Goal: Task Accomplishment & Management: Manage account settings

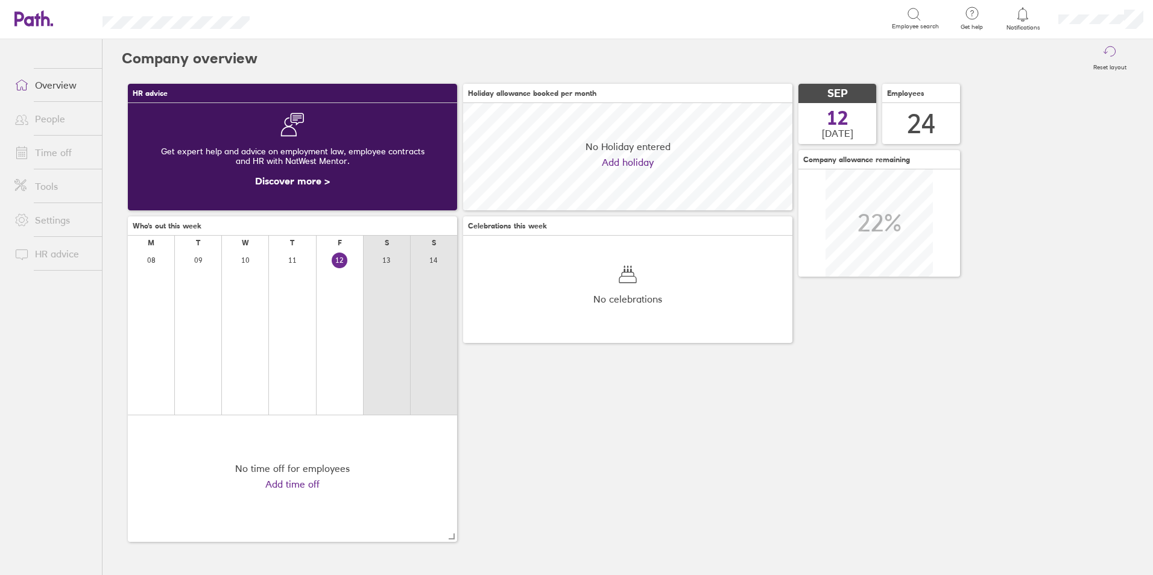
scroll to position [107, 329]
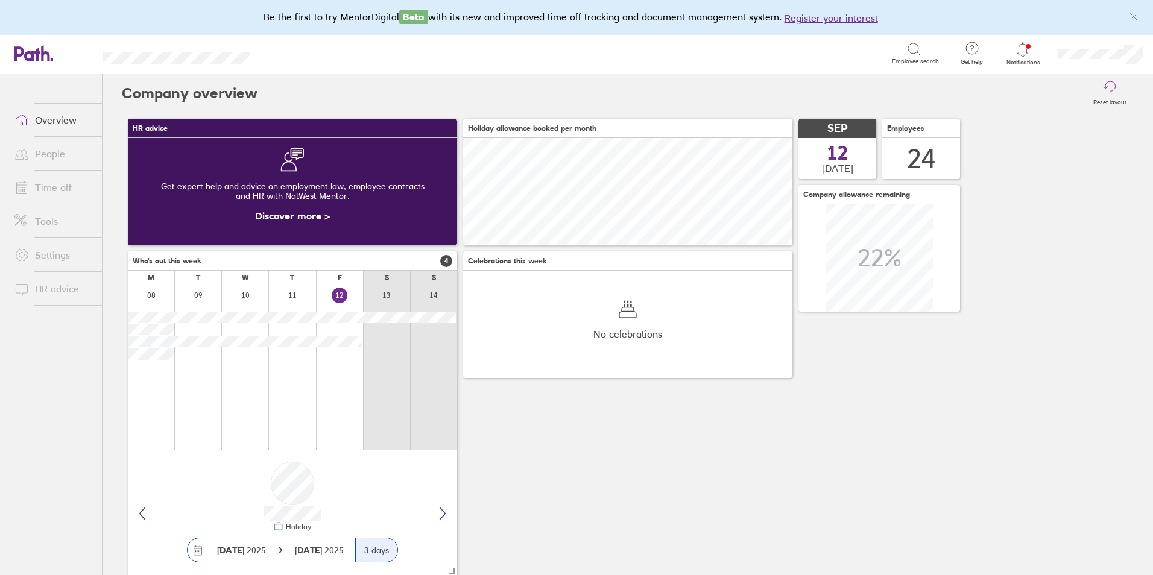
click at [48, 185] on link "Time off" at bounding box center [53, 187] width 97 height 24
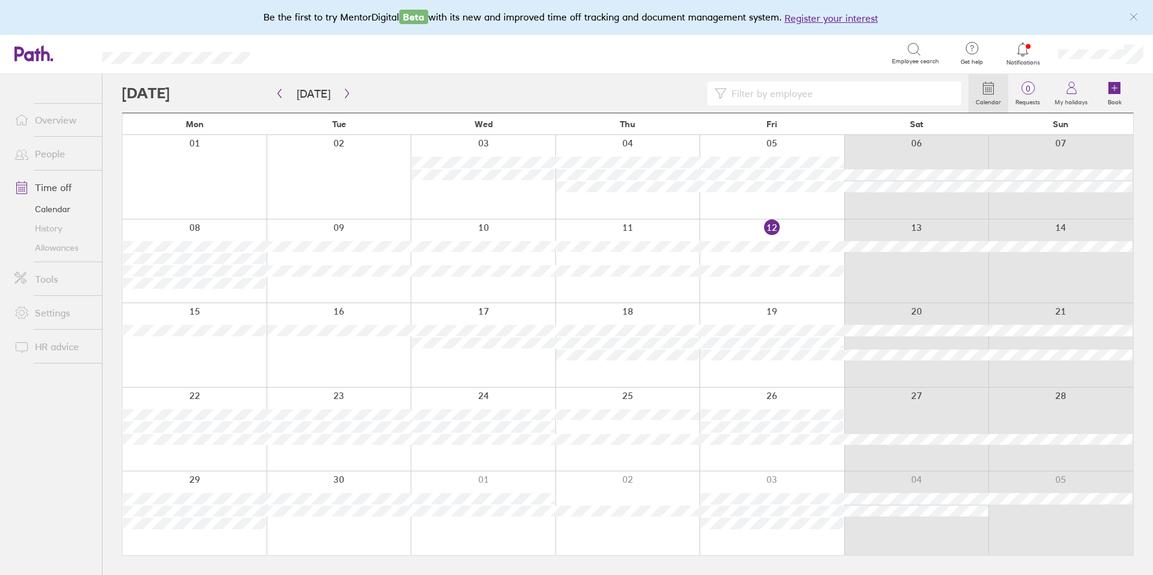
click at [60, 185] on link "Time off" at bounding box center [53, 187] width 97 height 24
click at [51, 159] on link "People" at bounding box center [53, 154] width 97 height 24
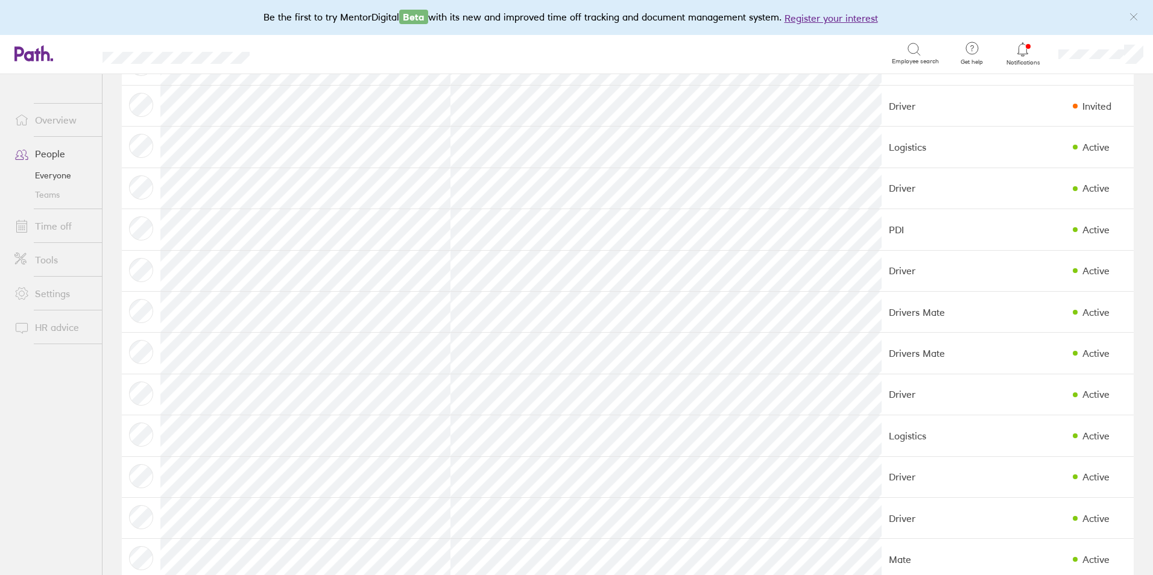
scroll to position [181, 0]
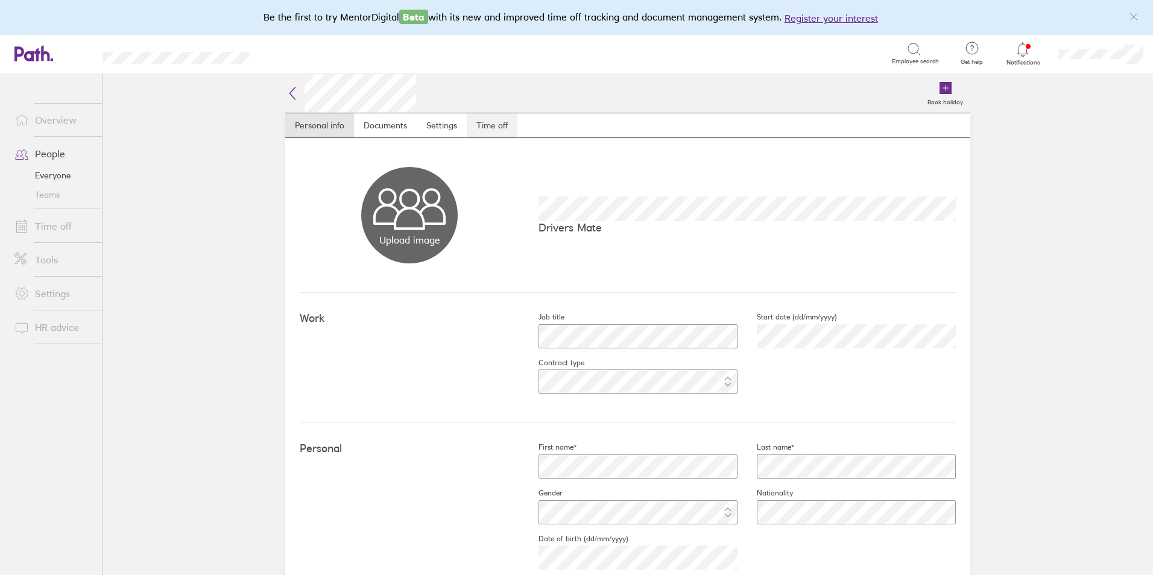
click at [501, 129] on link "Time off" at bounding box center [492, 125] width 51 height 24
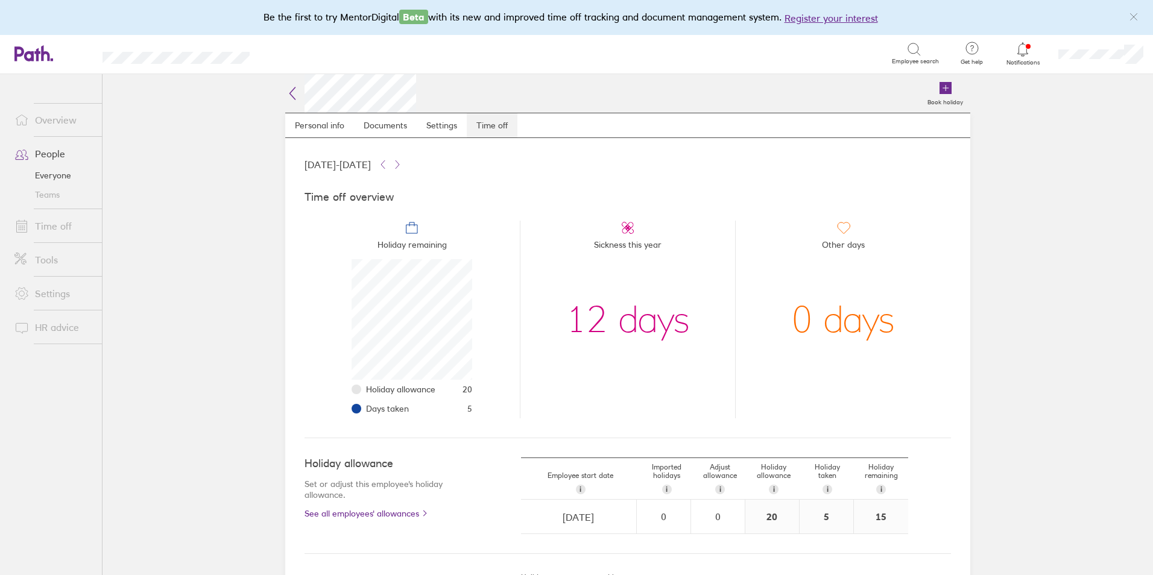
scroll to position [121, 121]
click at [292, 92] on icon at bounding box center [292, 93] width 14 height 14
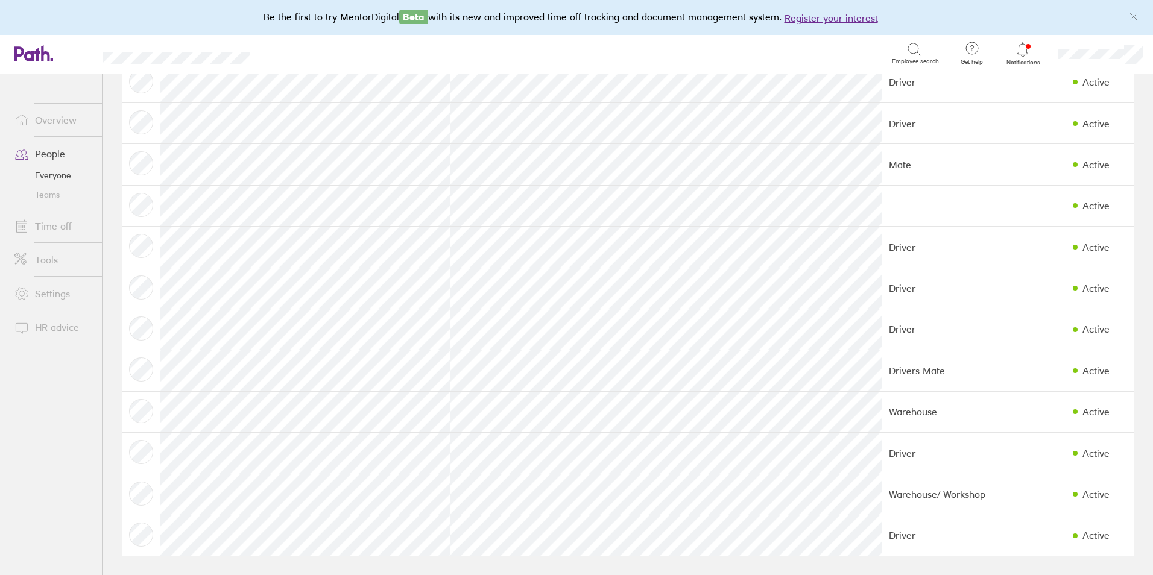
scroll to position [575, 0]
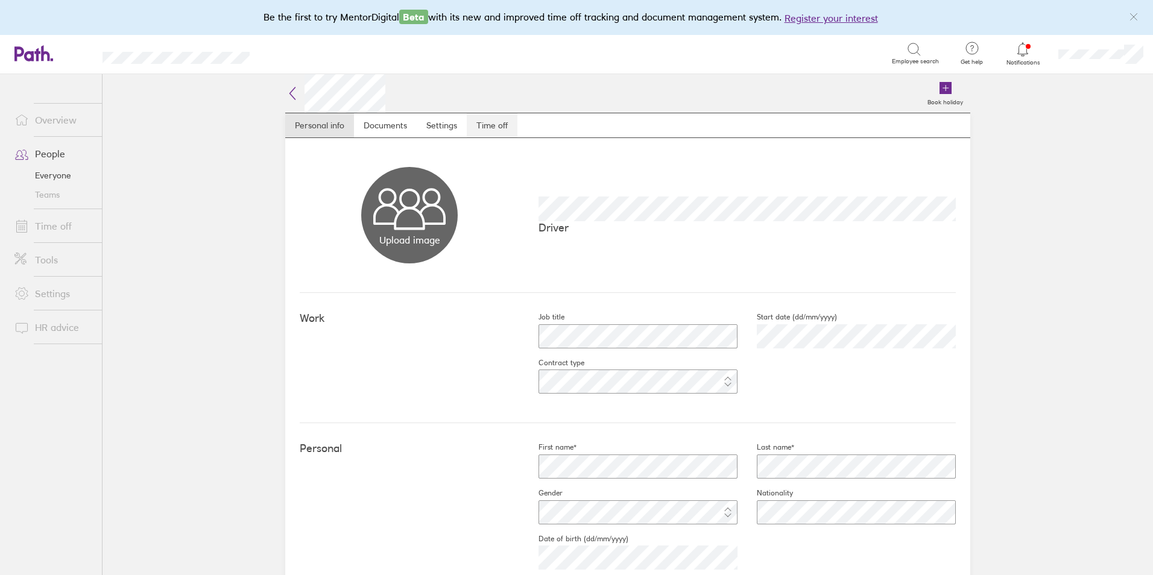
click at [503, 116] on link "Time off" at bounding box center [492, 125] width 51 height 24
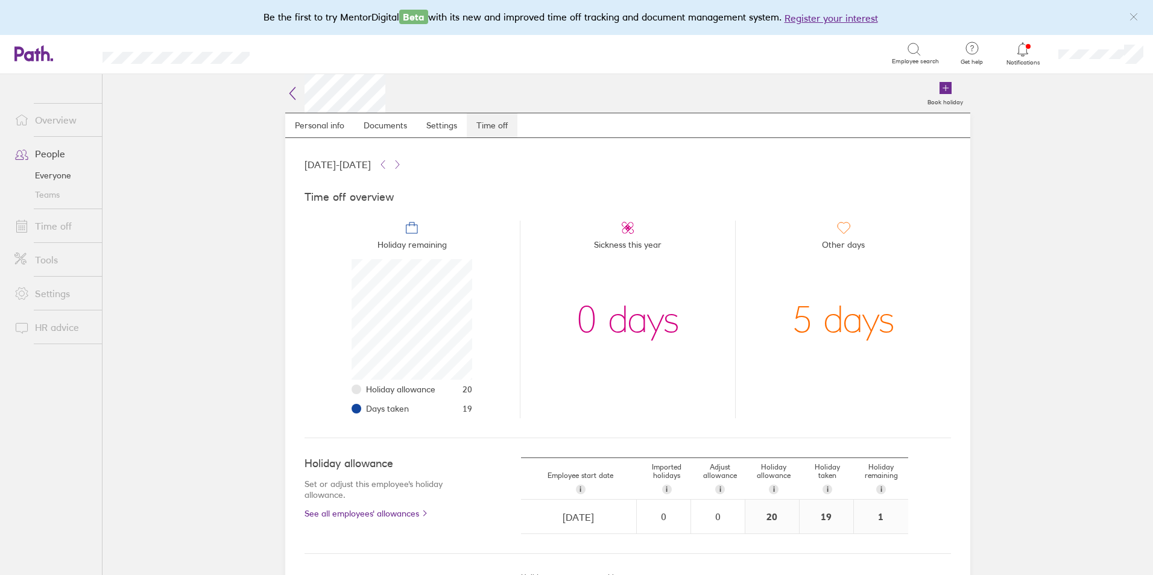
scroll to position [121, 121]
click at [292, 87] on icon at bounding box center [292, 93] width 14 height 14
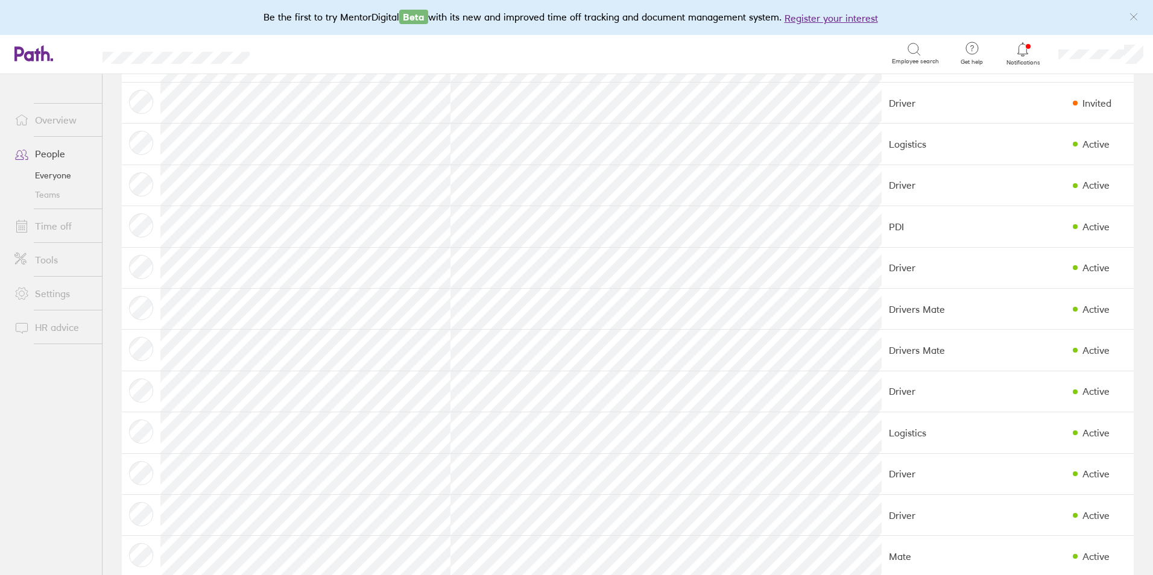
scroll to position [241, 0]
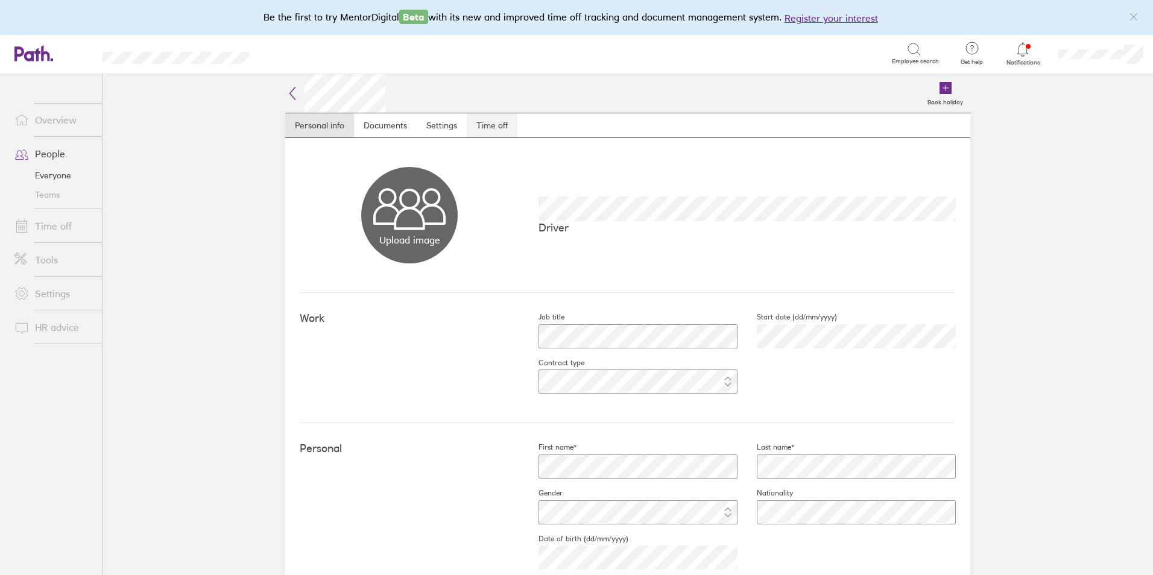
click at [510, 131] on link "Time off" at bounding box center [492, 125] width 51 height 24
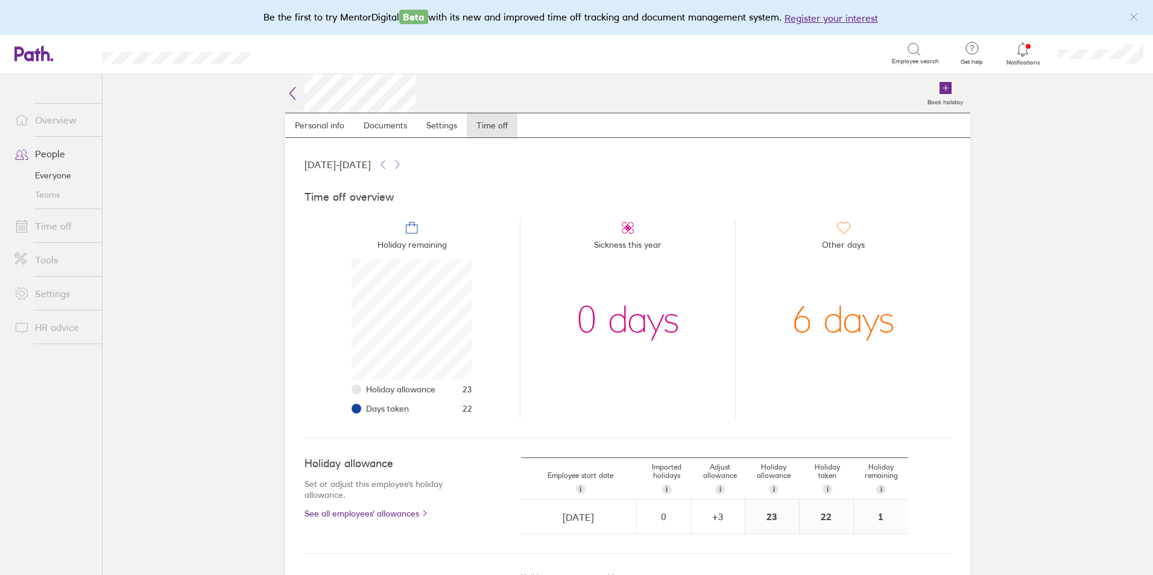
click at [289, 96] on icon at bounding box center [292, 93] width 14 height 14
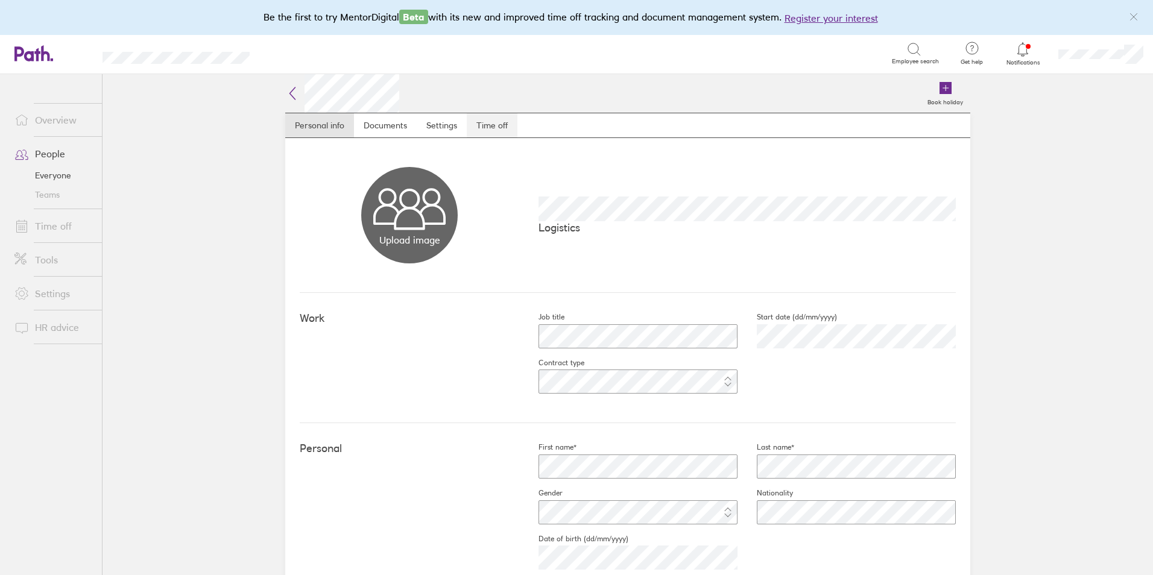
click at [481, 129] on link "Time off" at bounding box center [492, 125] width 51 height 24
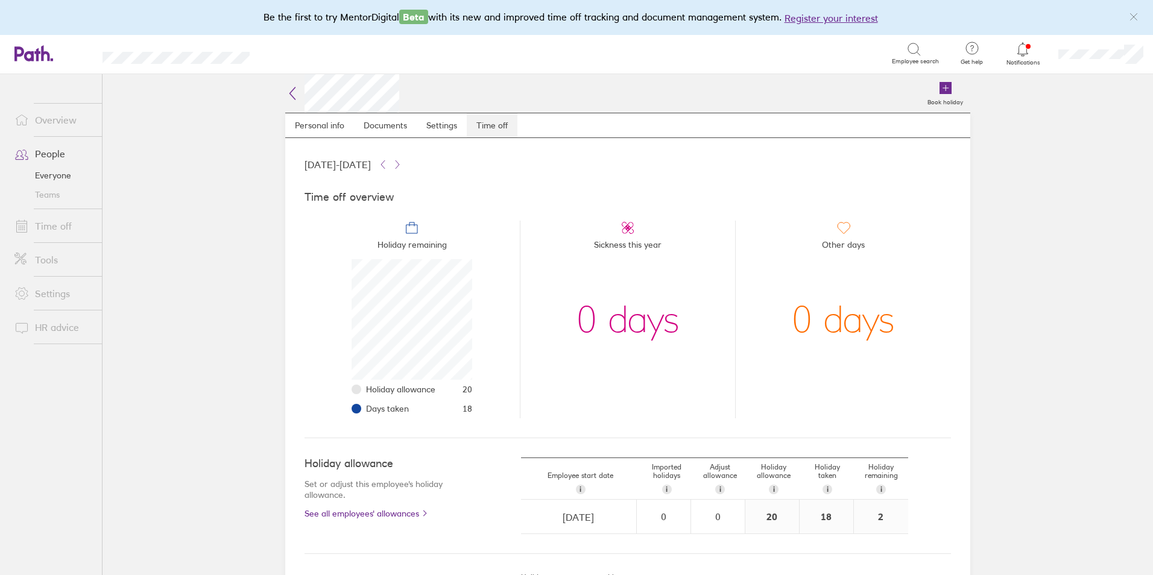
scroll to position [121, 121]
click at [289, 86] on icon at bounding box center [292, 93] width 14 height 14
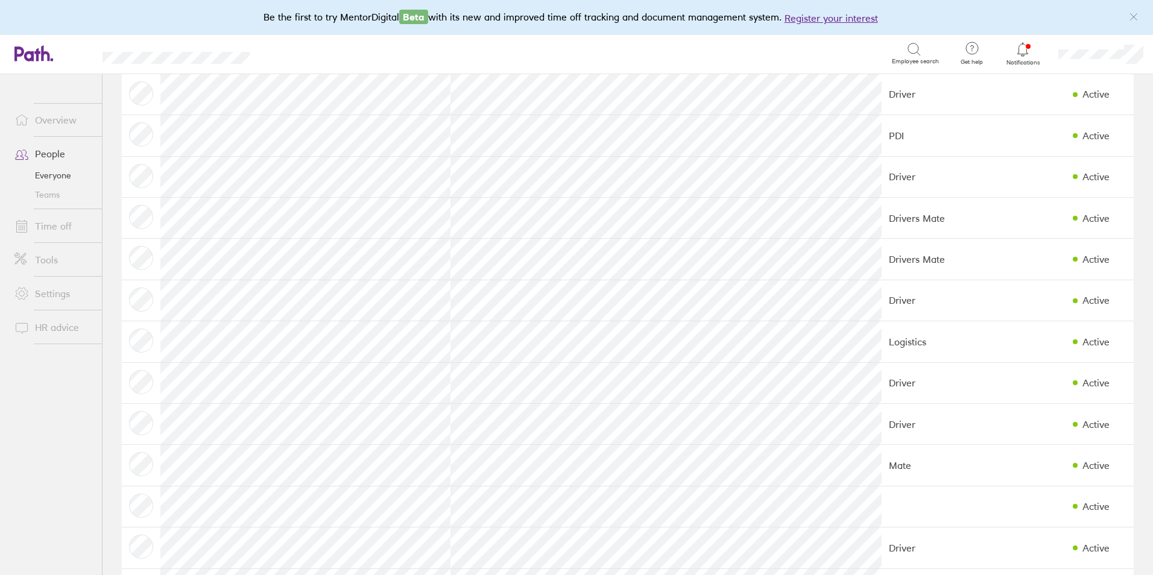
scroll to position [302, 0]
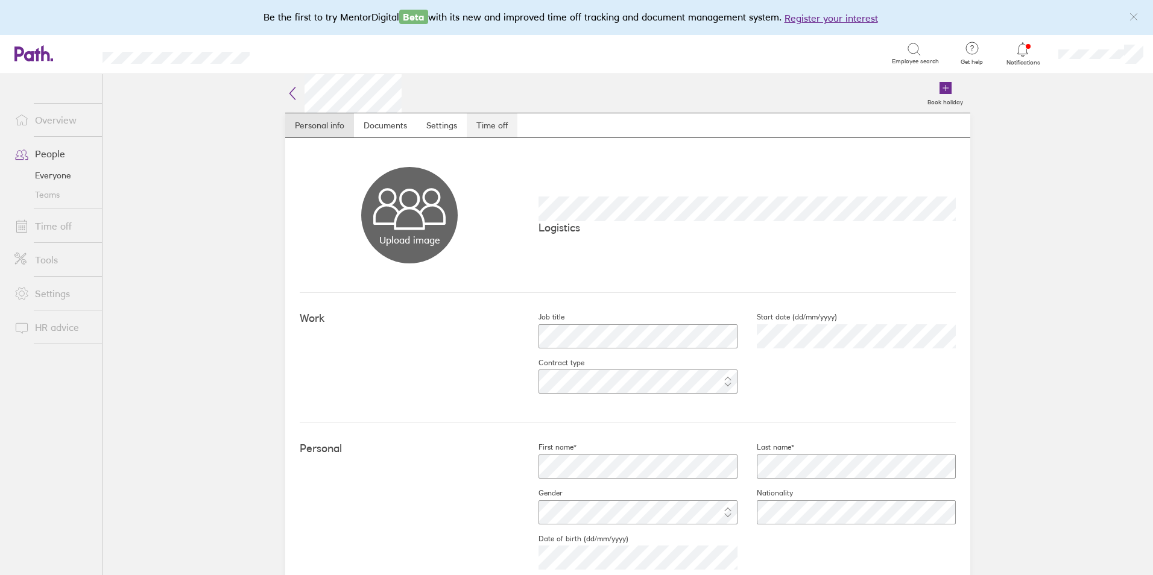
click at [509, 121] on link "Time off" at bounding box center [492, 125] width 51 height 24
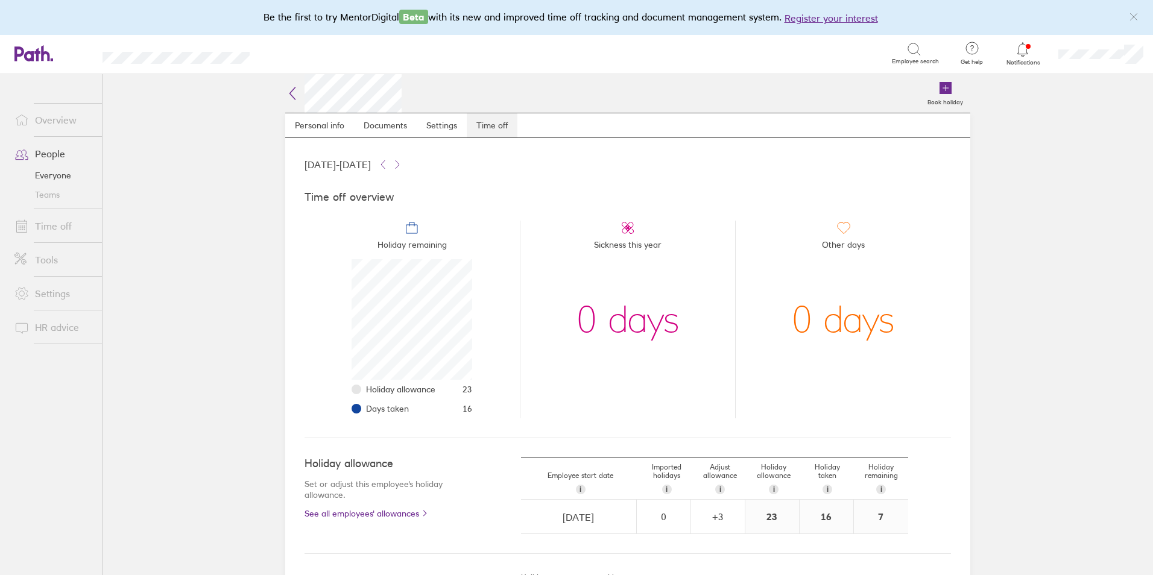
scroll to position [121, 121]
click at [51, 150] on link "People" at bounding box center [53, 154] width 97 height 24
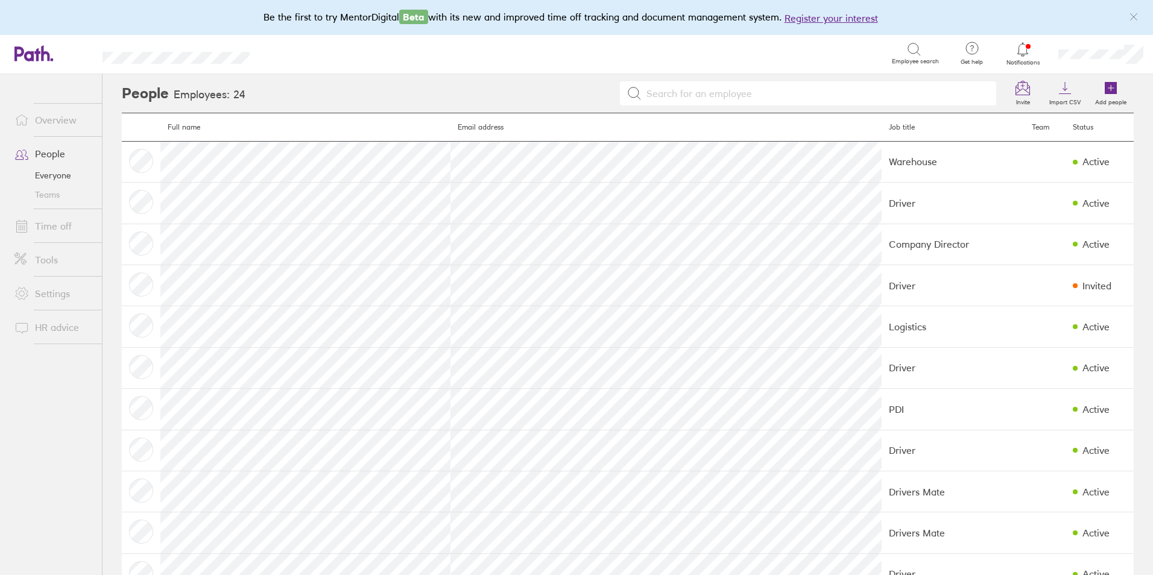
click at [47, 233] on link "Time off" at bounding box center [53, 226] width 97 height 24
